Goal: Find specific page/section: Find specific page/section

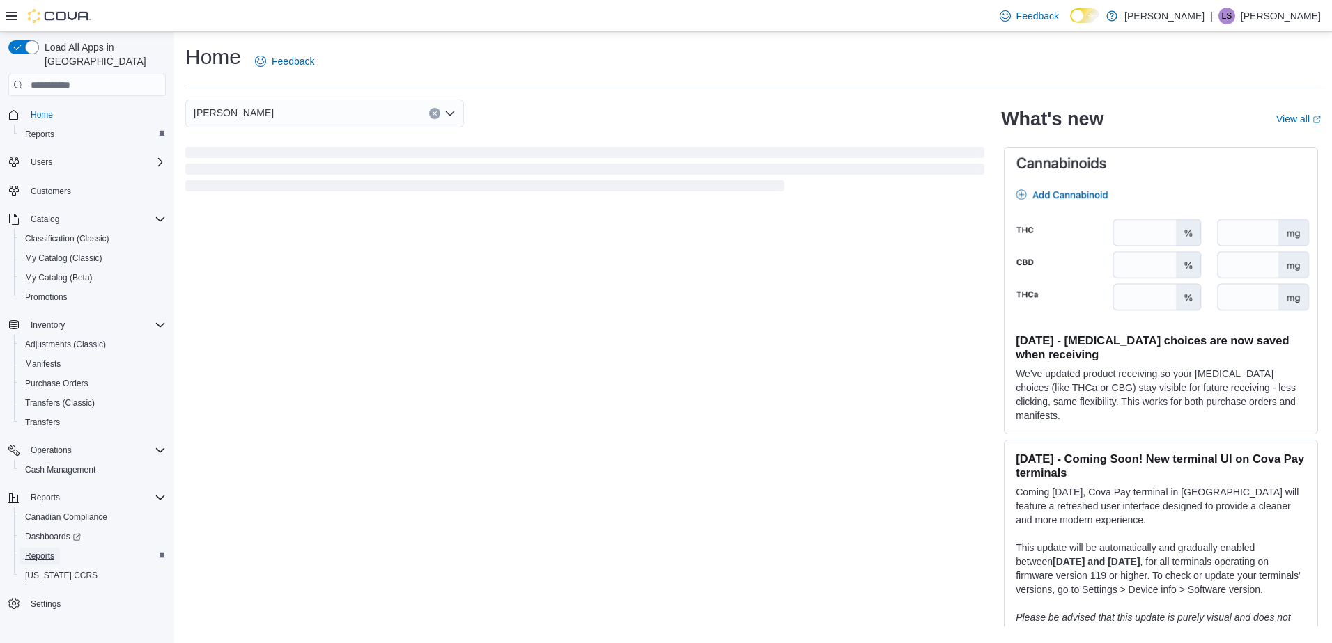
click at [42, 551] on span "Reports" at bounding box center [39, 556] width 29 height 11
